Goal: Information Seeking & Learning: Learn about a topic

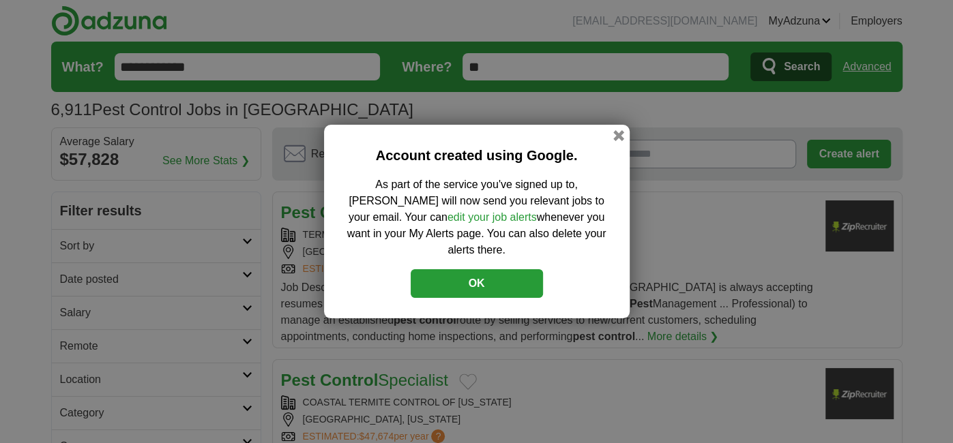
click at [511, 284] on button "OK" at bounding box center [477, 283] width 132 height 29
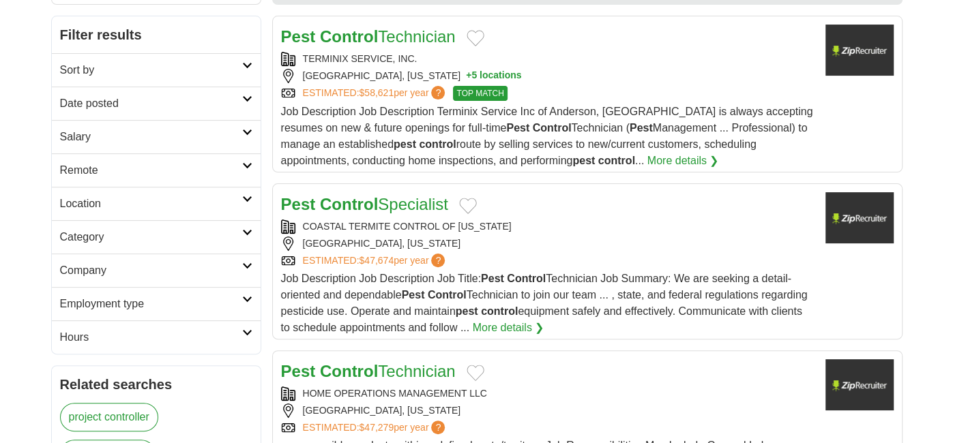
scroll to position [134, 0]
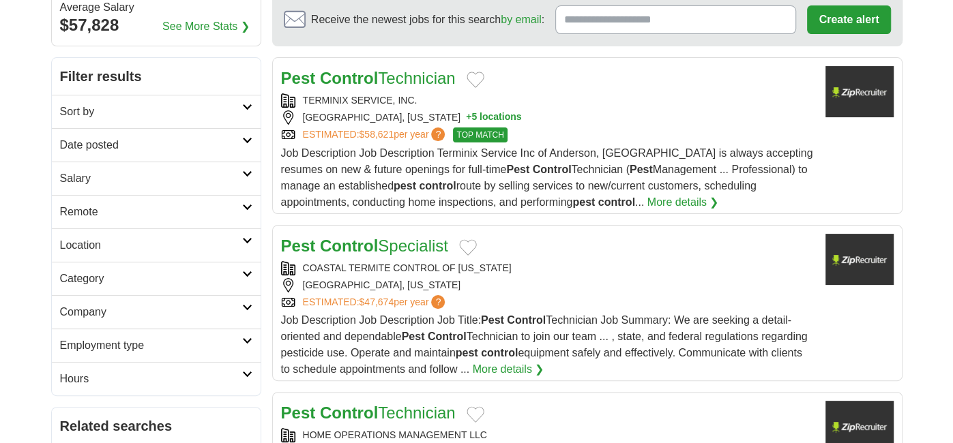
click at [647, 199] on link "More details ❯" at bounding box center [683, 202] width 72 height 16
click at [243, 104] on icon at bounding box center [247, 107] width 10 height 7
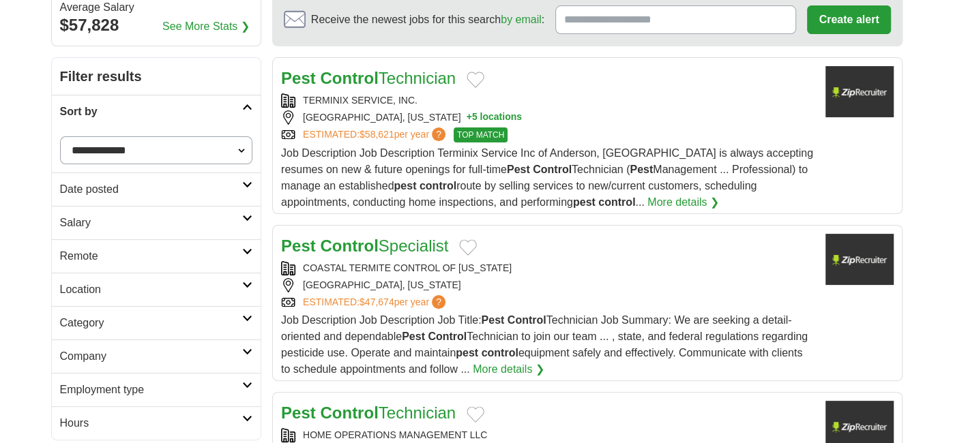
click at [237, 148] on select "**********" at bounding box center [156, 150] width 193 height 28
select select "**********"
click at [60, 136] on select "**********" at bounding box center [156, 150] width 193 height 28
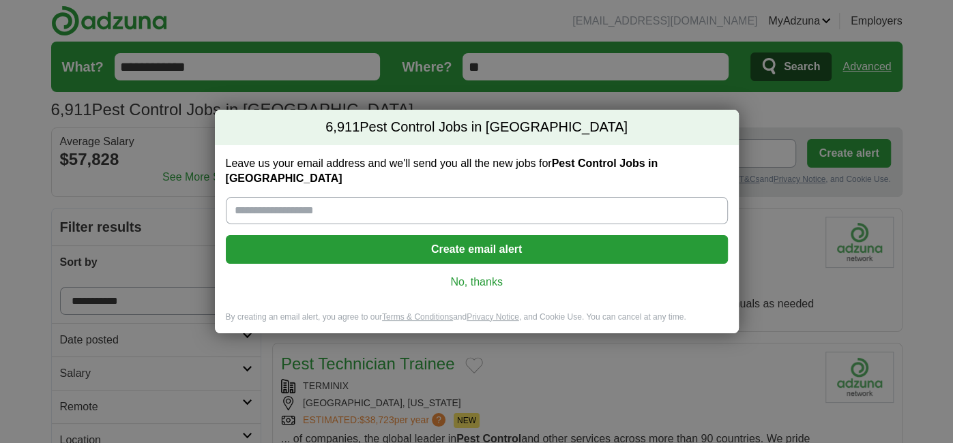
click at [481, 276] on link "No, thanks" at bounding box center [477, 282] width 480 height 15
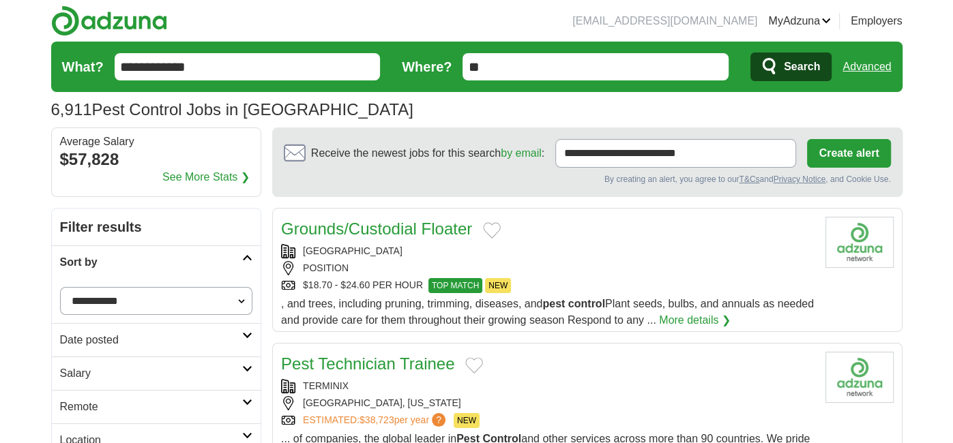
click at [776, 70] on icon "submit" at bounding box center [770, 66] width 16 height 19
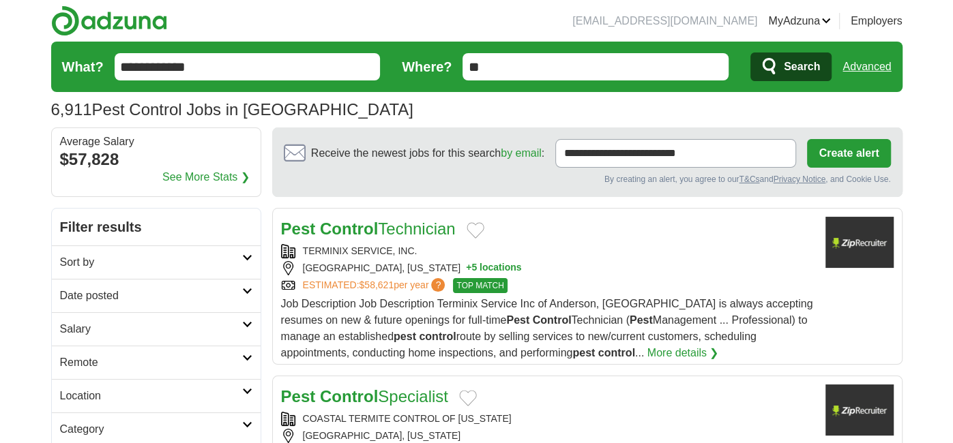
click at [636, 67] on input "**" at bounding box center [596, 66] width 266 height 27
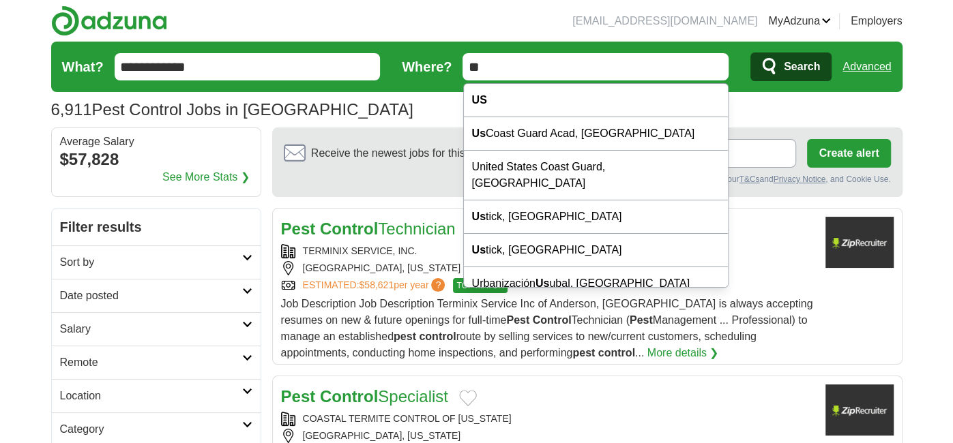
type input "*"
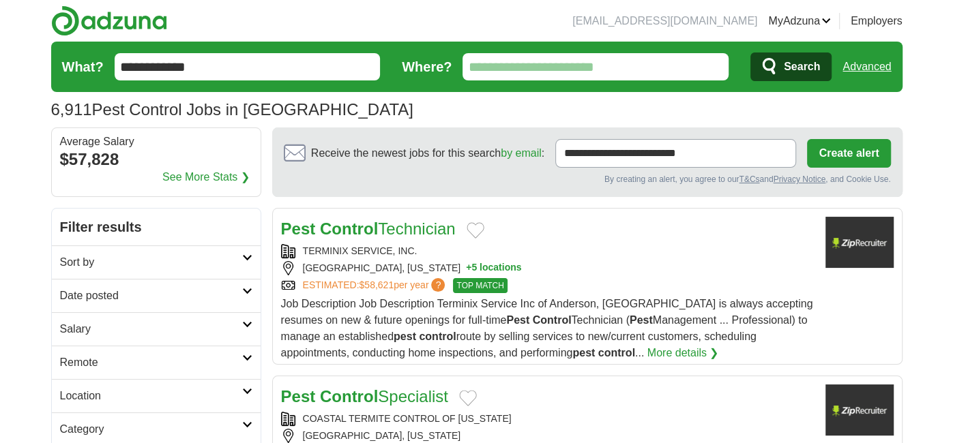
click at [812, 68] on span "Search" at bounding box center [802, 66] width 36 height 27
click at [596, 65] on input "**" at bounding box center [596, 66] width 266 height 27
type input "*"
click at [795, 62] on span "Search" at bounding box center [802, 66] width 36 height 27
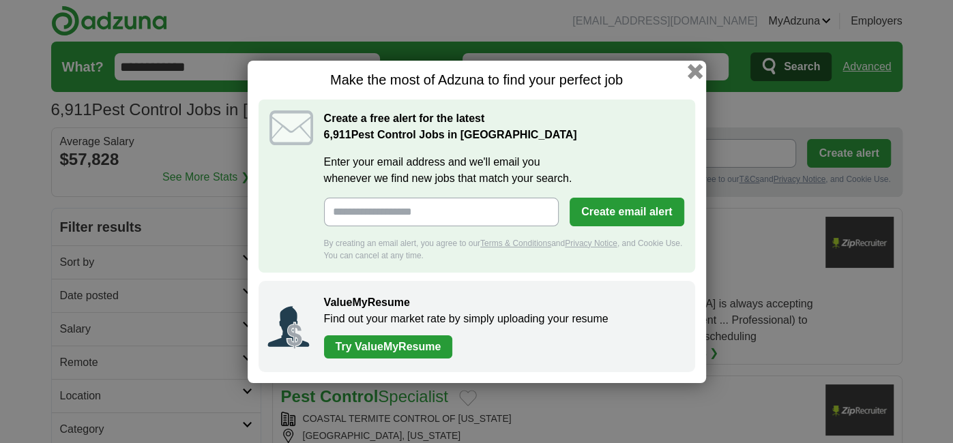
click at [698, 71] on button "button" at bounding box center [694, 70] width 15 height 15
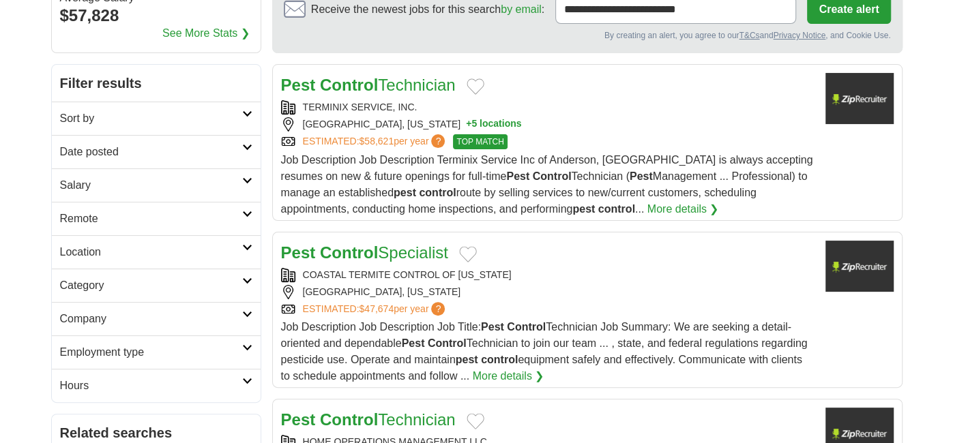
scroll to position [149, 0]
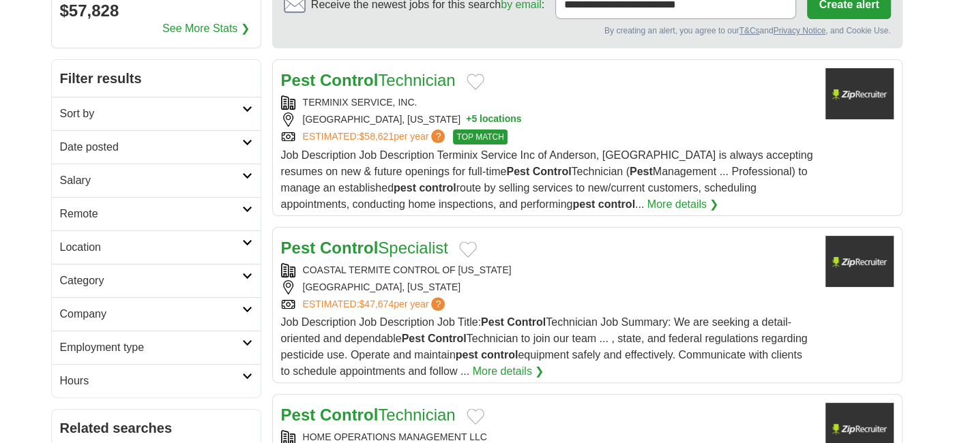
click at [248, 342] on icon at bounding box center [247, 343] width 10 height 7
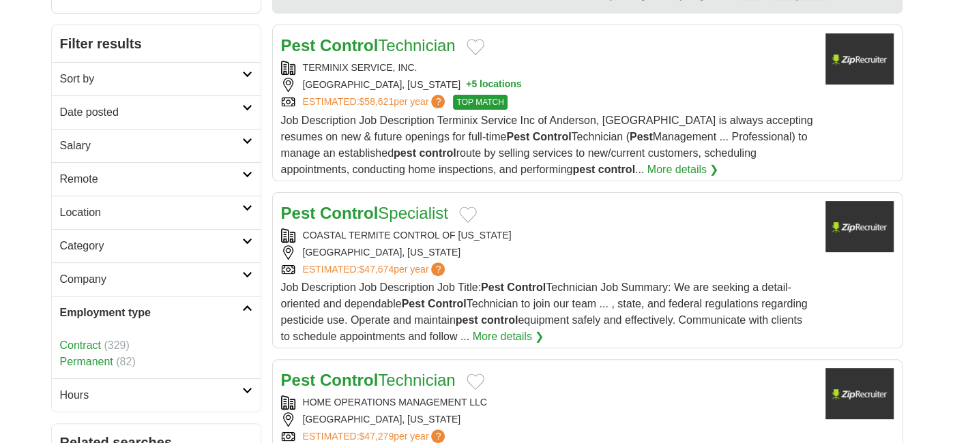
scroll to position [186, 0]
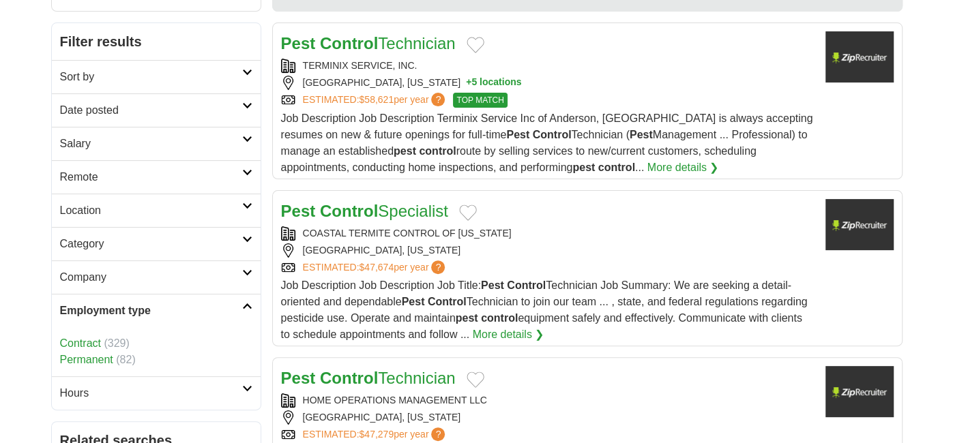
click at [246, 304] on icon at bounding box center [247, 306] width 10 height 7
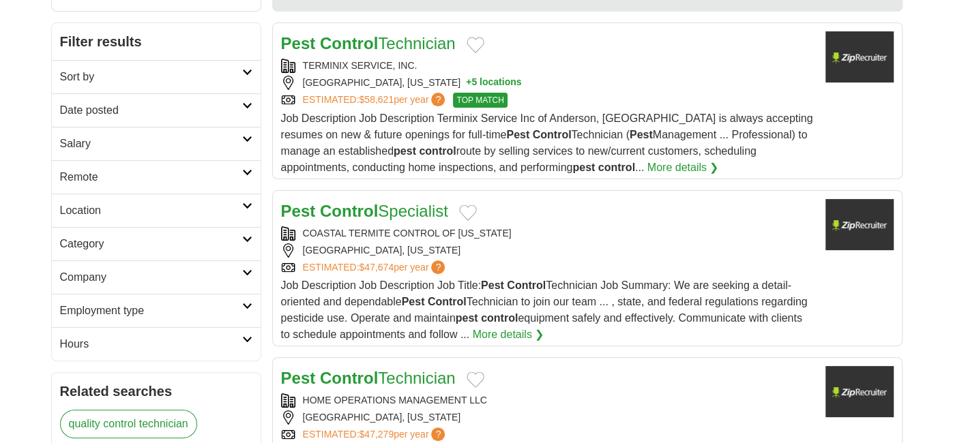
click at [246, 269] on icon at bounding box center [247, 272] width 10 height 7
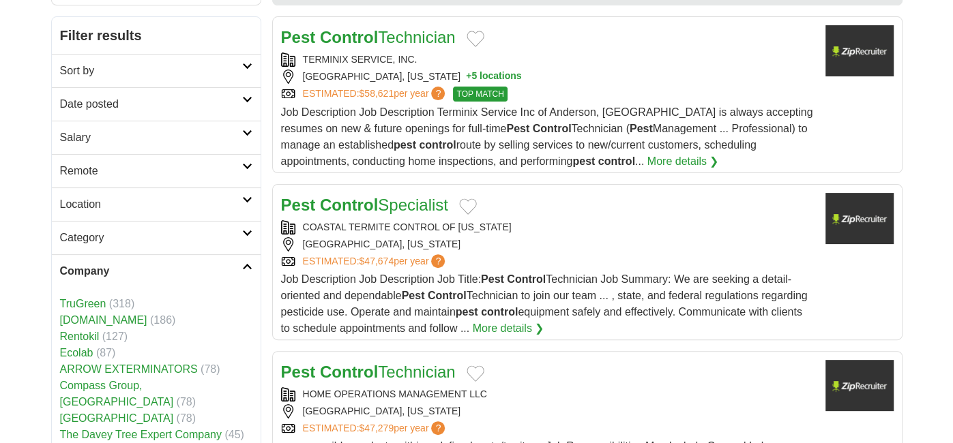
scroll to position [192, 0]
click at [246, 269] on link "Company" at bounding box center [156, 270] width 209 height 33
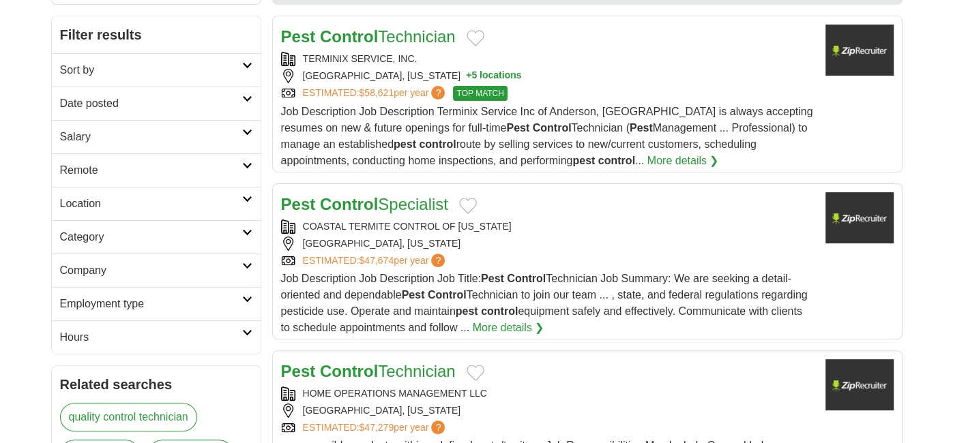
click at [248, 230] on icon at bounding box center [247, 232] width 10 height 7
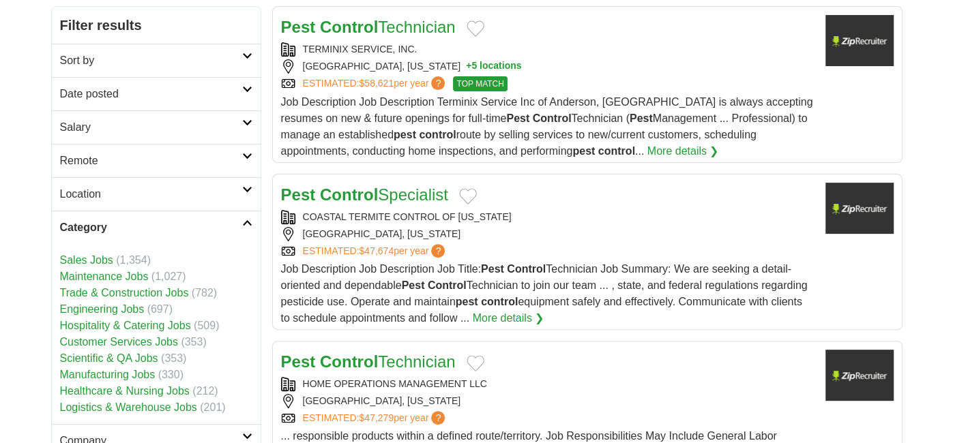
scroll to position [197, 0]
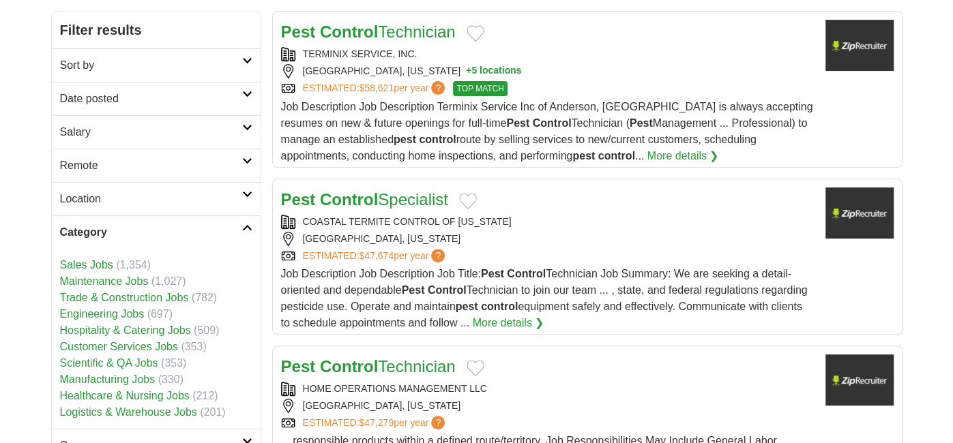
click at [248, 230] on link "Category" at bounding box center [156, 232] width 209 height 33
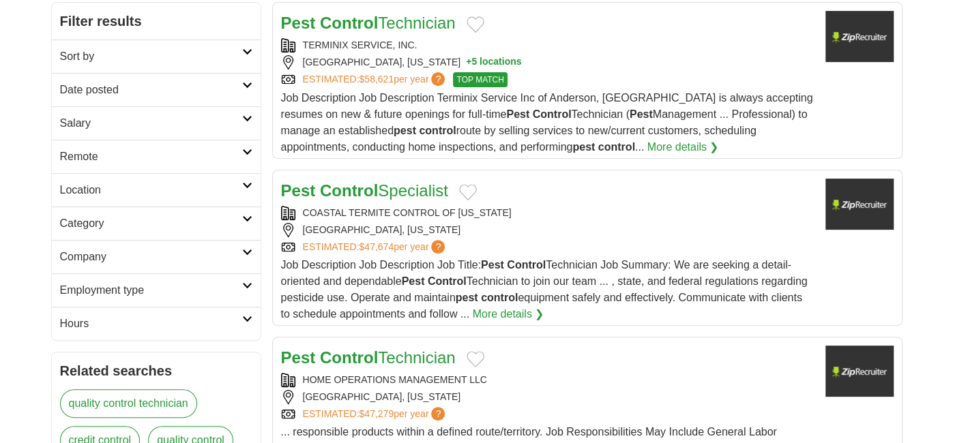
scroll to position [209, 0]
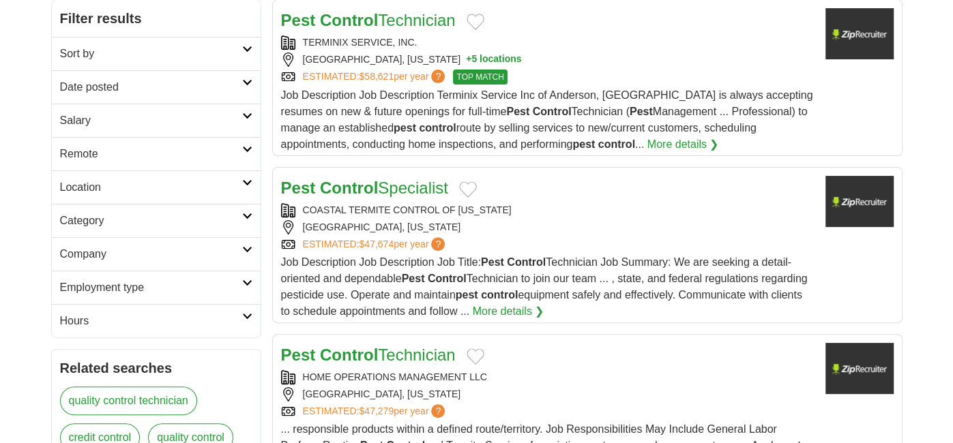
click at [338, 220] on div "[GEOGRAPHIC_DATA], [US_STATE]" at bounding box center [547, 227] width 533 height 14
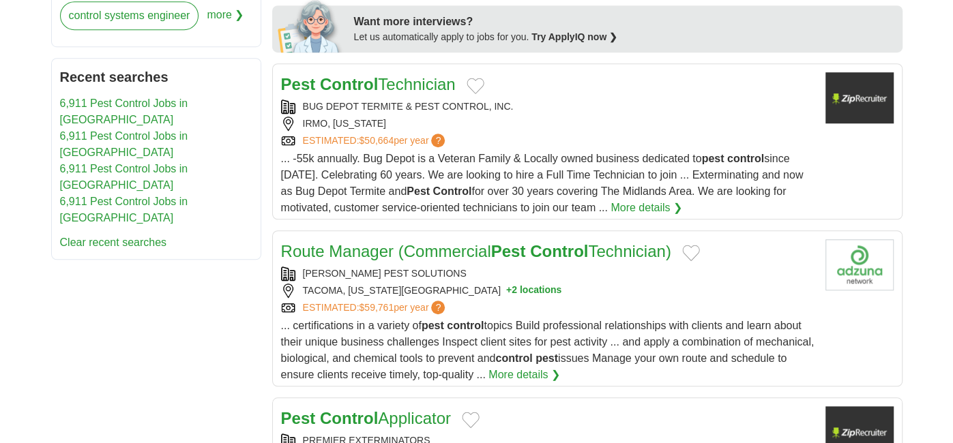
scroll to position [705, 0]
click at [480, 241] on link "Route Manager (Commercial Pest Control Technician)" at bounding box center [476, 250] width 390 height 18
click at [585, 160] on span "... -55k annually. Bug Depot is a Veteran Family & Locally owned business dedic…" at bounding box center [542, 182] width 523 height 61
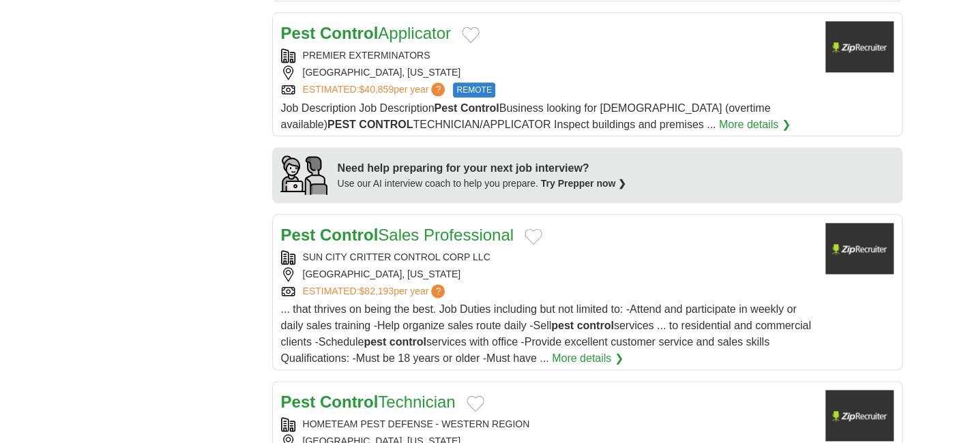
scroll to position [1094, 0]
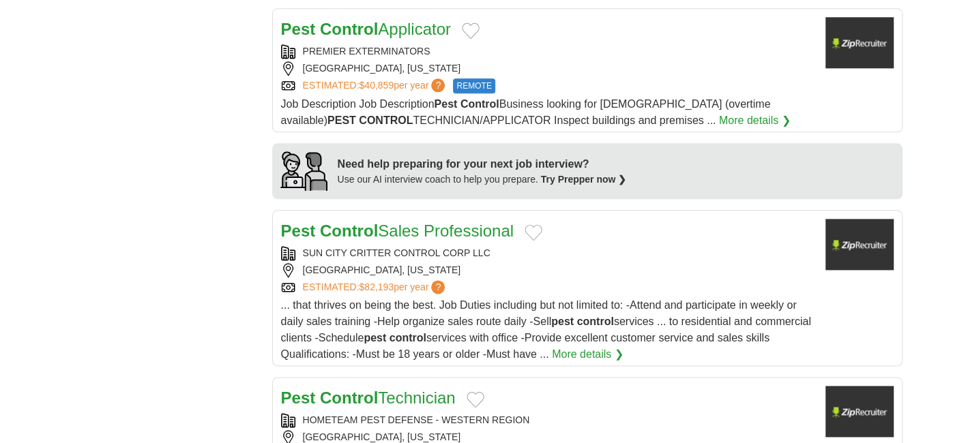
click at [448, 222] on link "Pest Control Sales Professional" at bounding box center [397, 231] width 233 height 18
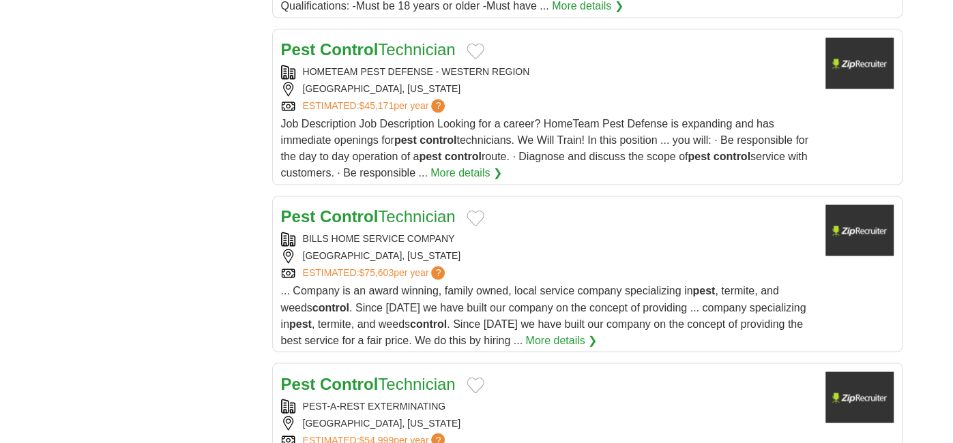
scroll to position [1446, 0]
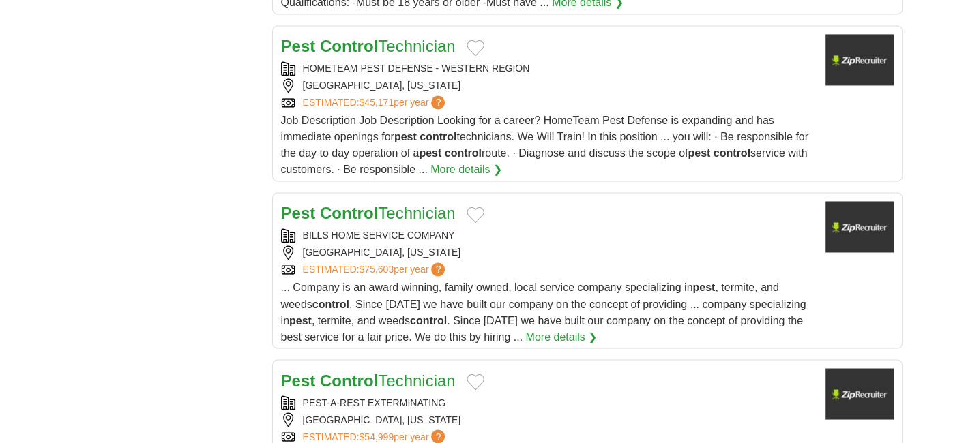
click at [526, 280] on div "... Company is an award winning, family owned, local service company specializi…" at bounding box center [547, 312] width 533 height 65
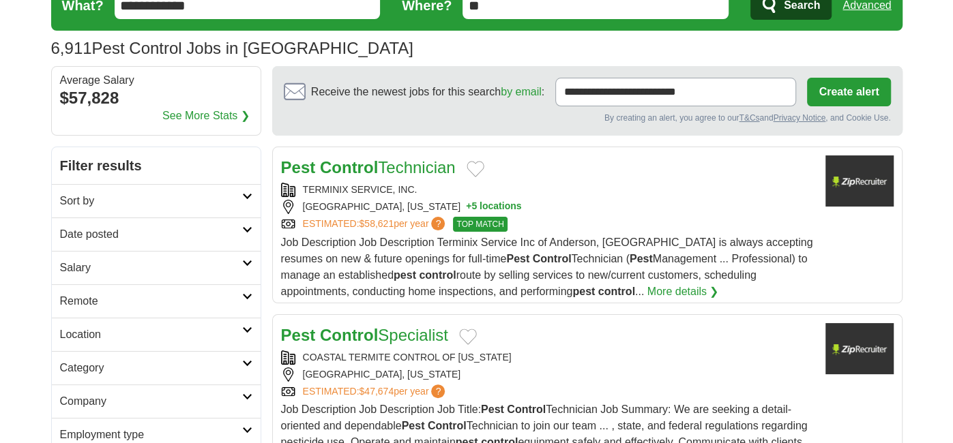
scroll to position [0, 0]
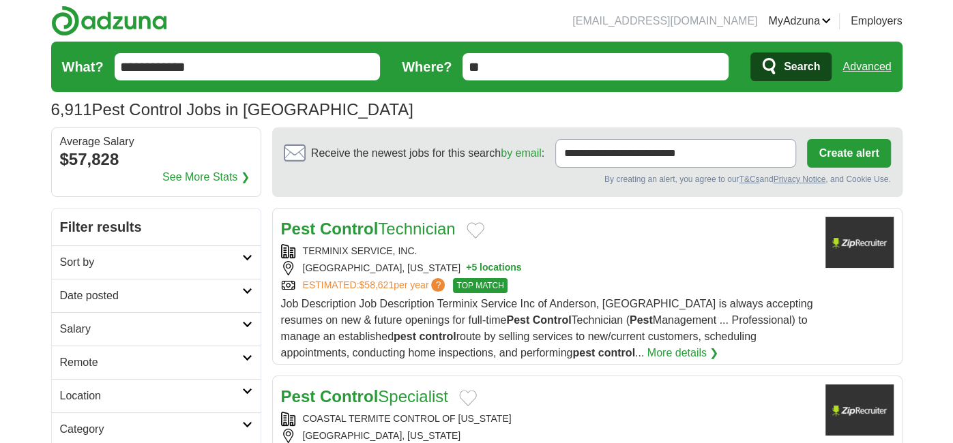
click at [309, 67] on input "**********" at bounding box center [248, 66] width 266 height 27
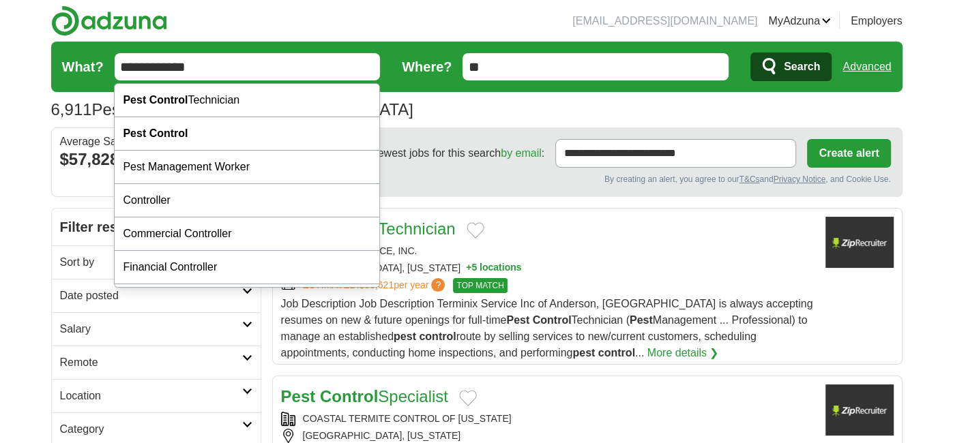
click at [414, 98] on div "6,911 Pest Control Jobs in [GEOGRAPHIC_DATA] Average Salary: $57,828" at bounding box center [476, 110] width 851 height 25
